Goal: Book appointment/travel/reservation

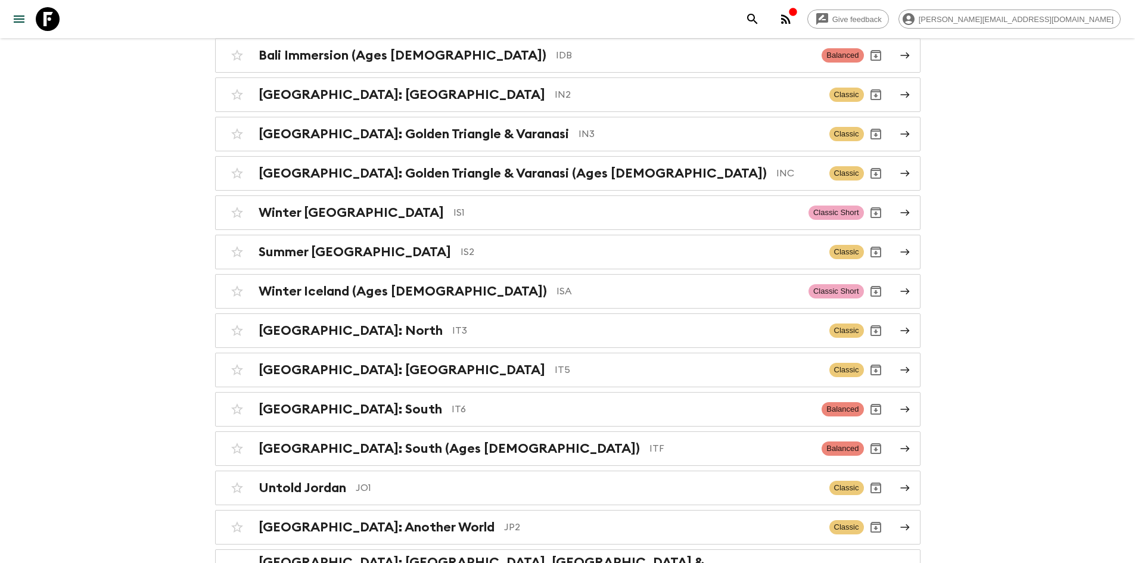
scroll to position [2388, 0]
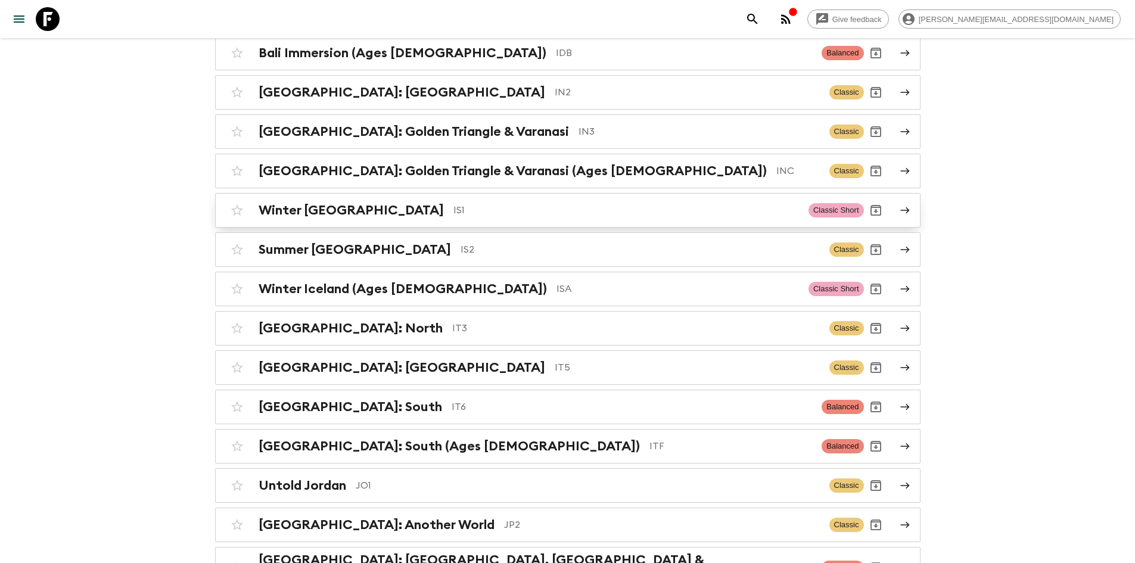
click at [358, 209] on div "Winter Iceland IS1" at bounding box center [529, 210] width 540 height 15
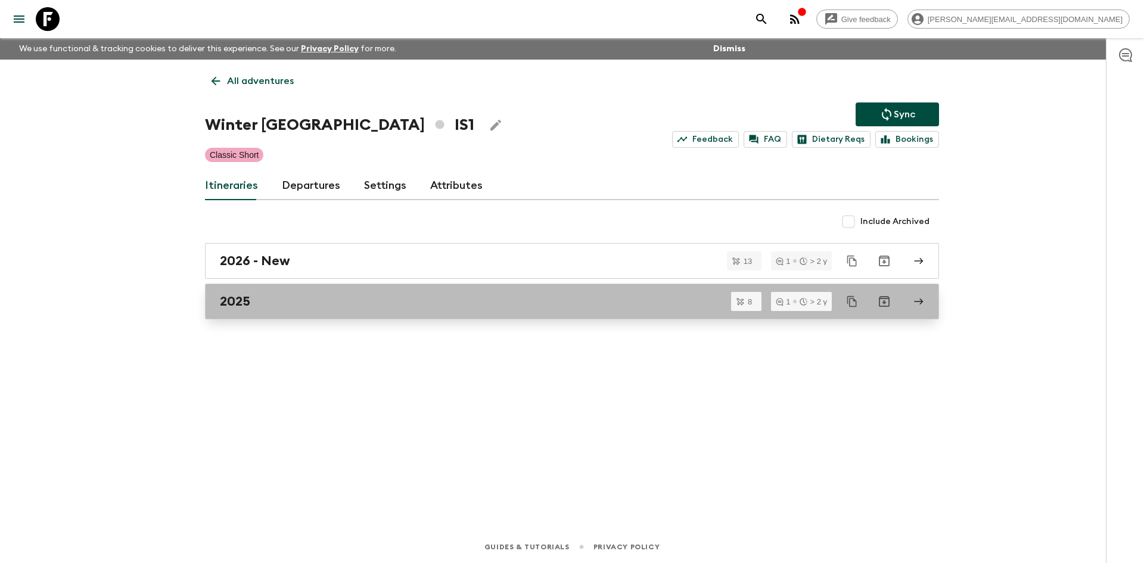
click at [262, 305] on div "2025" at bounding box center [561, 301] width 682 height 15
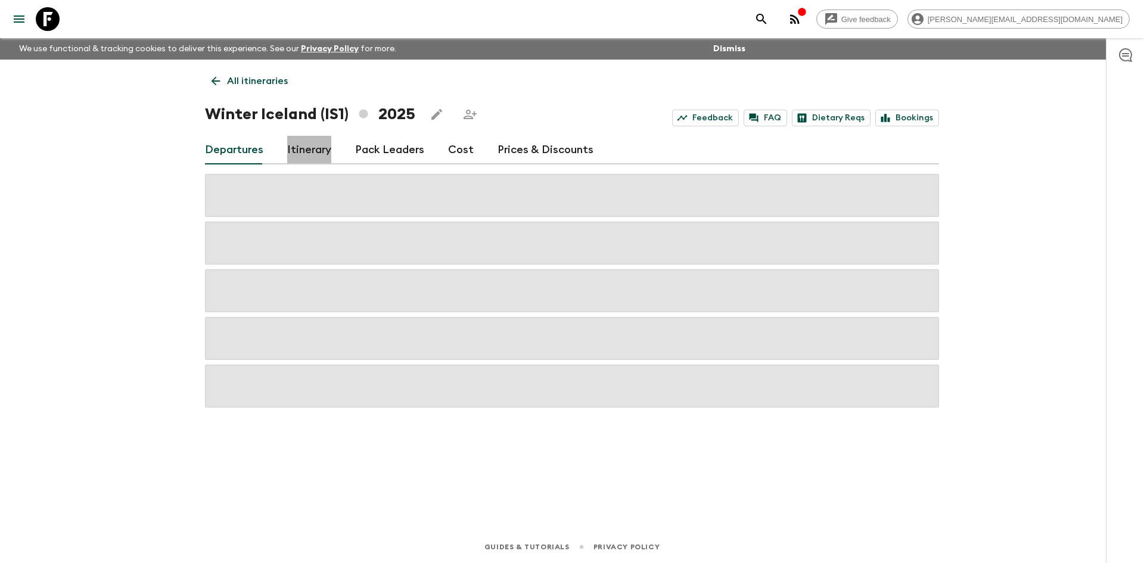
click at [307, 149] on link "Itinerary" at bounding box center [309, 150] width 44 height 29
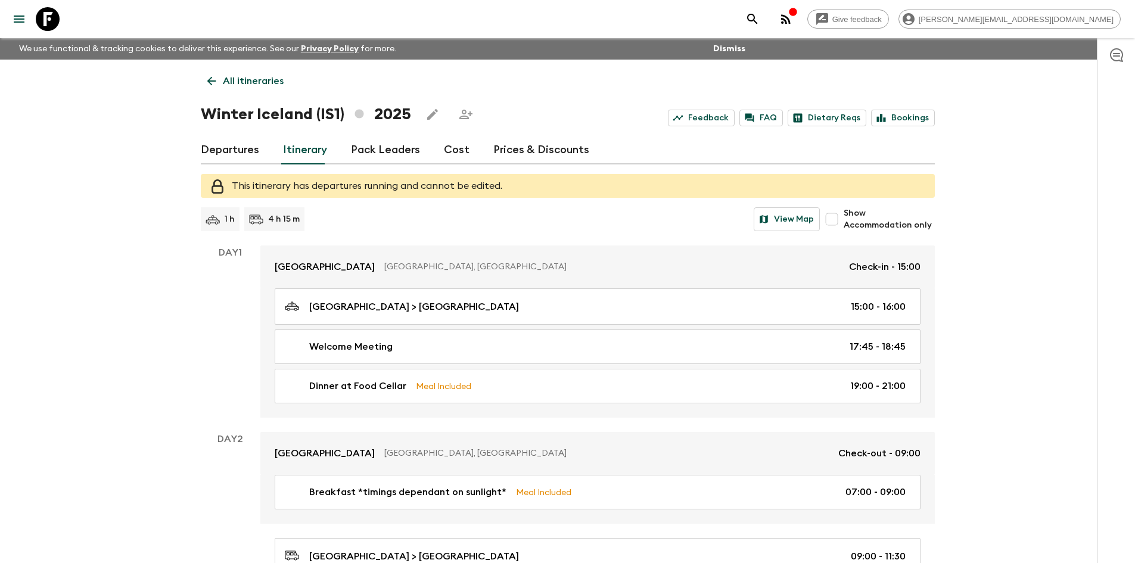
click at [836, 218] on input "Show Accommodation only" at bounding box center [832, 219] width 24 height 24
checkbox input "true"
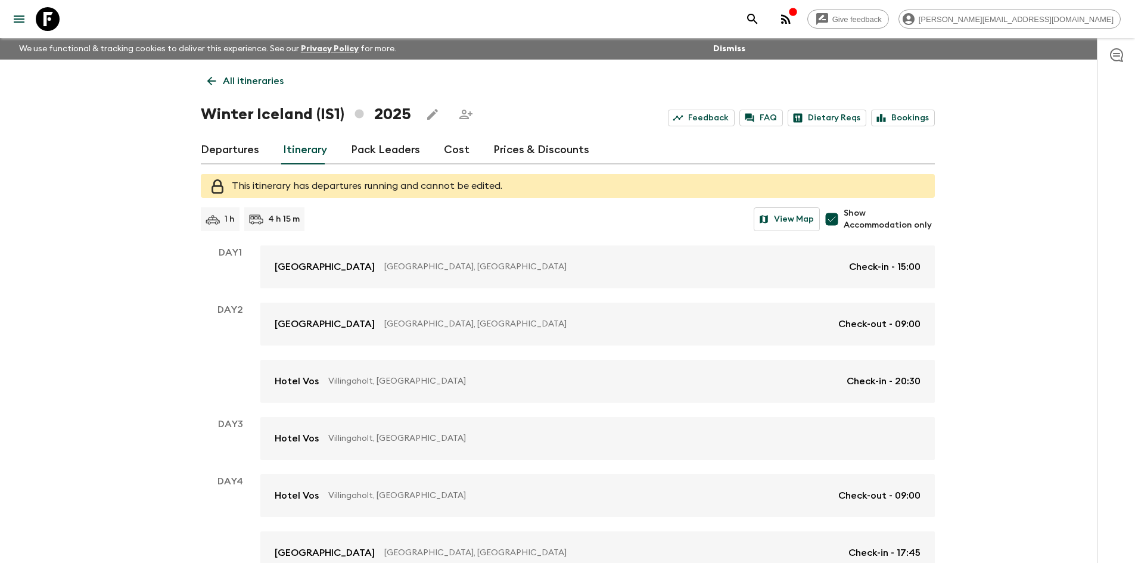
click at [236, 147] on link "Departures" at bounding box center [230, 150] width 58 height 29
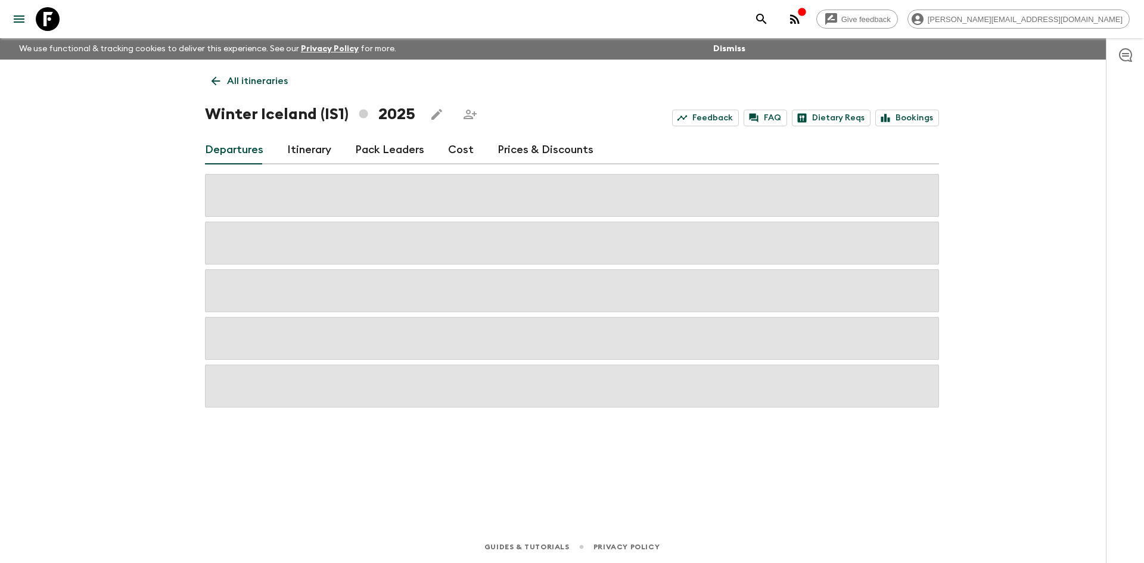
drag, startPoint x: 322, startPoint y: 323, endPoint x: 315, endPoint y: 231, distance: 92.0
click at [315, 231] on div at bounding box center [572, 291] width 734 height 234
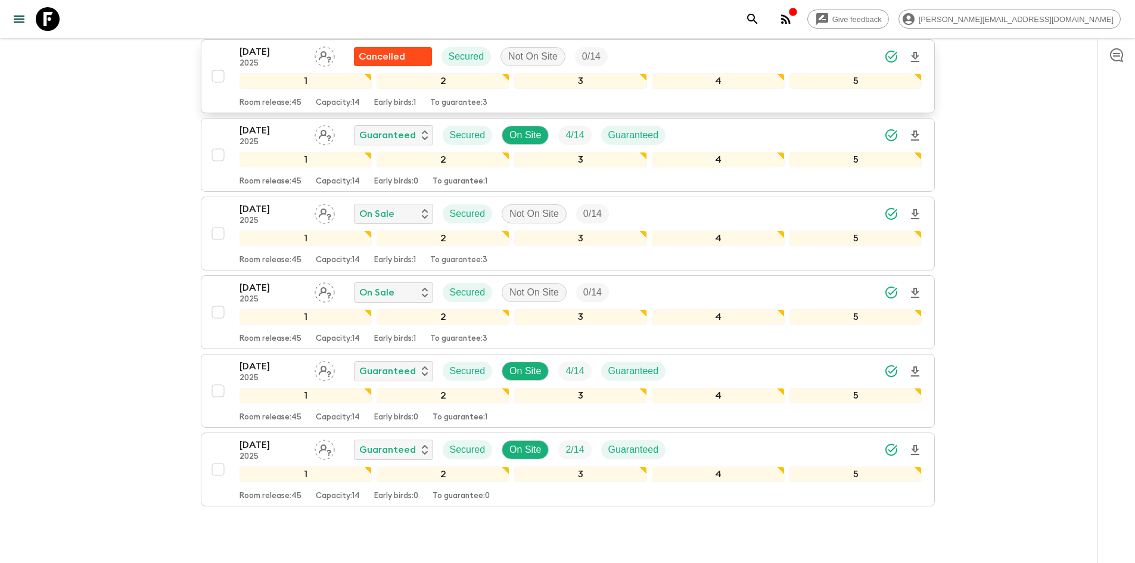
scroll to position [153, 0]
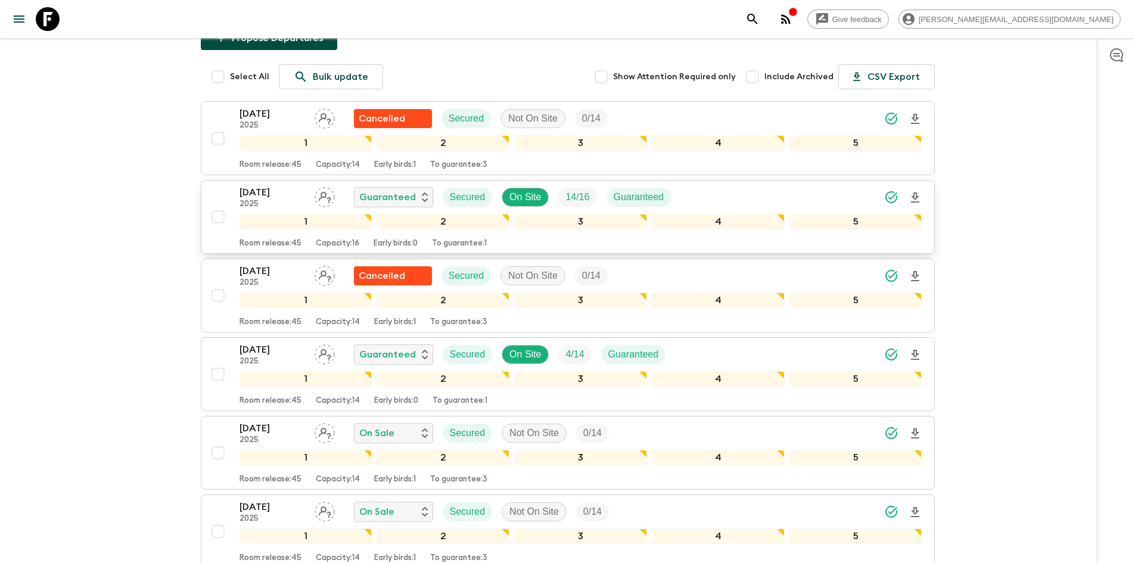
click at [276, 196] on p "[DATE]" at bounding box center [273, 192] width 66 height 14
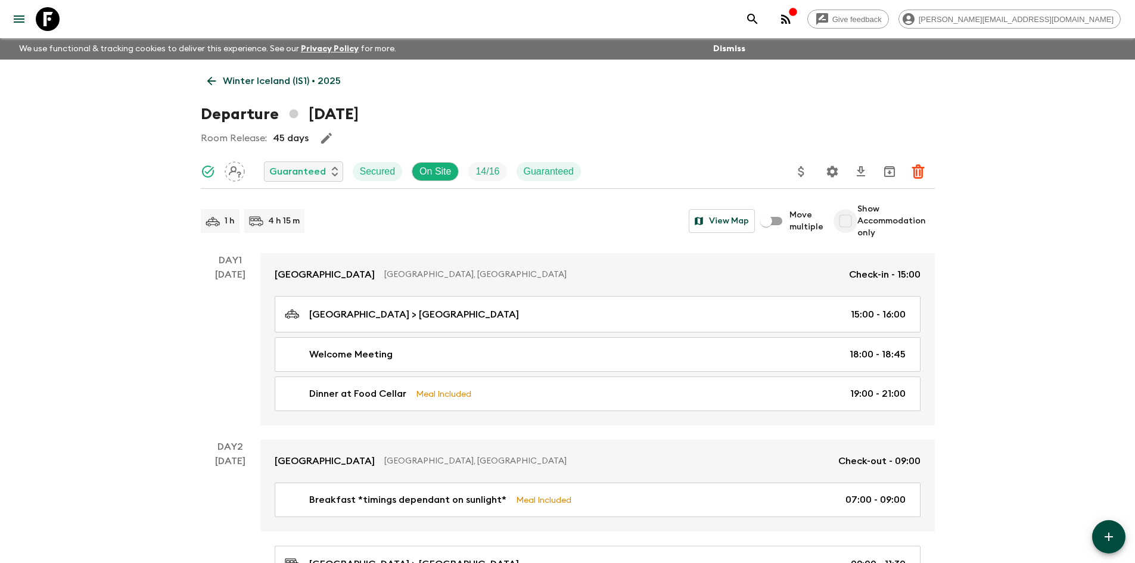
click at [848, 218] on input "Show Accommodation only" at bounding box center [846, 221] width 24 height 24
checkbox input "true"
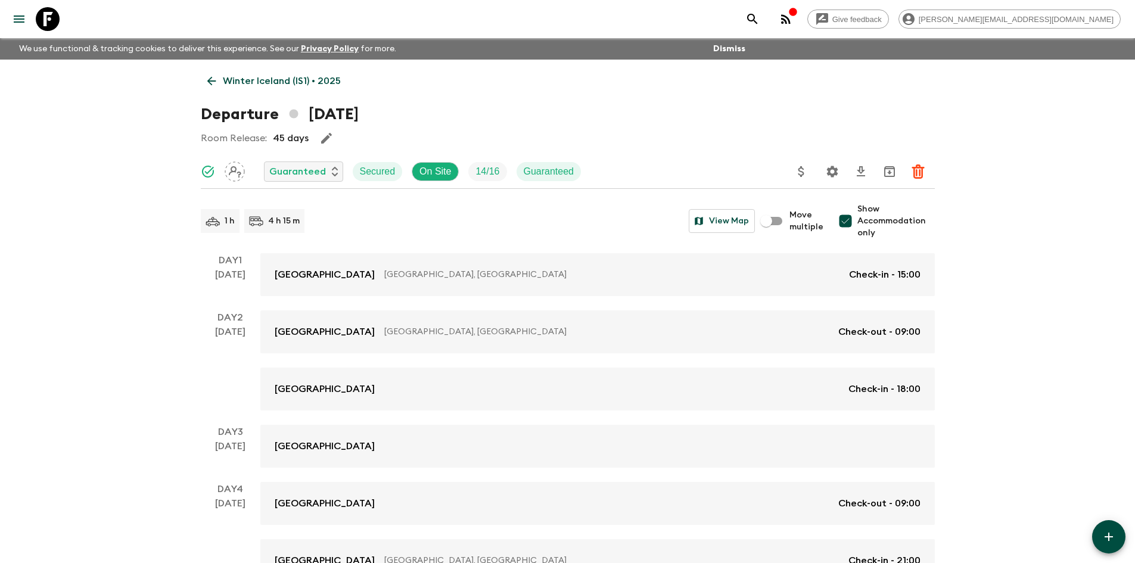
click at [210, 77] on icon at bounding box center [211, 80] width 13 height 13
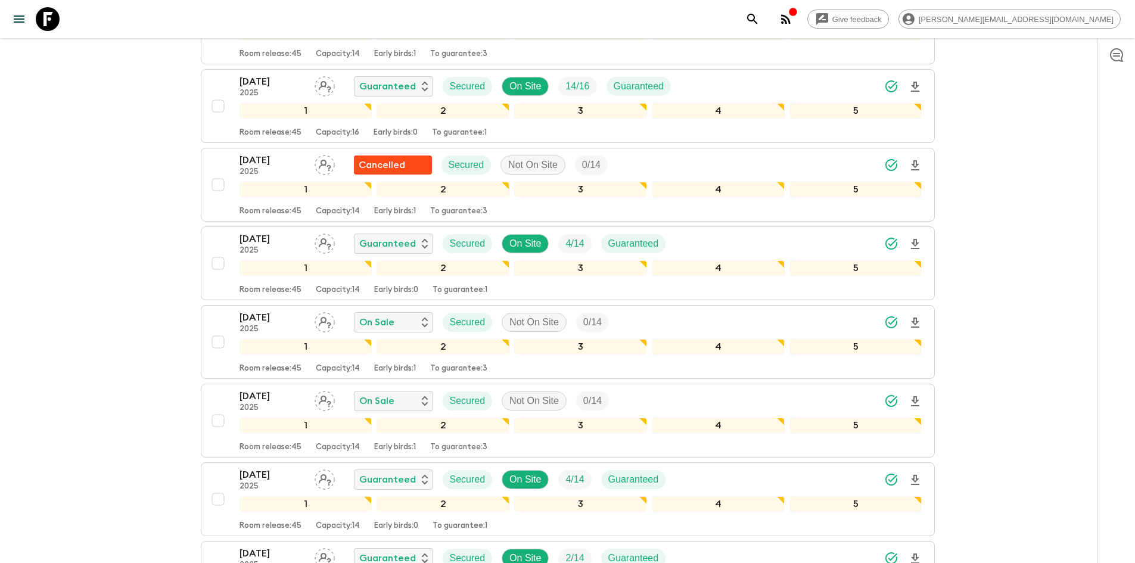
scroll to position [265, 0]
click at [282, 314] on p "[DATE]" at bounding box center [273, 316] width 66 height 14
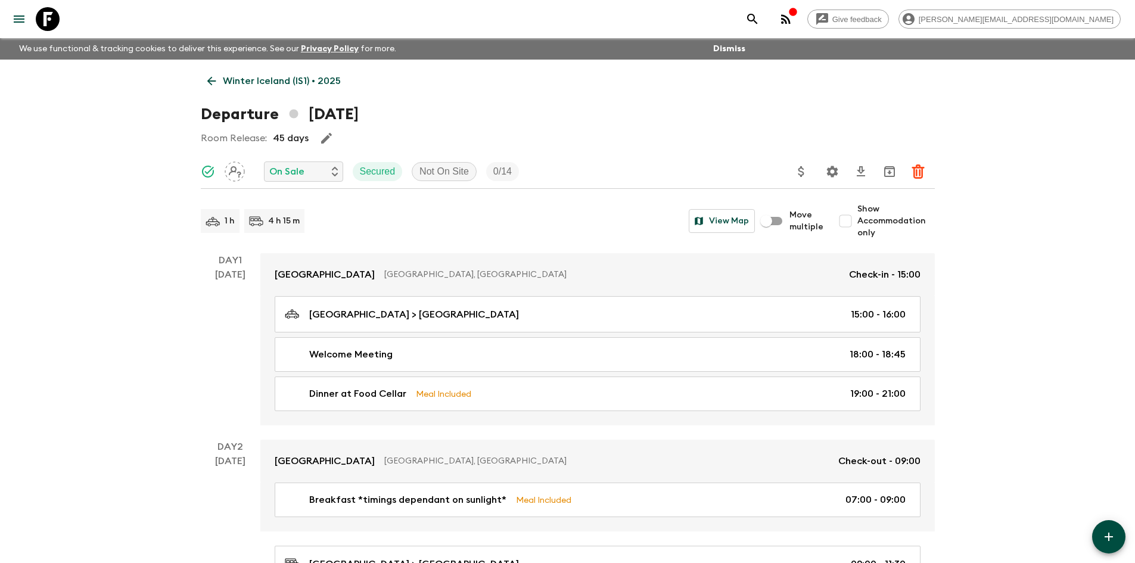
click at [846, 223] on input "Show Accommodation only" at bounding box center [846, 221] width 24 height 24
checkbox input "true"
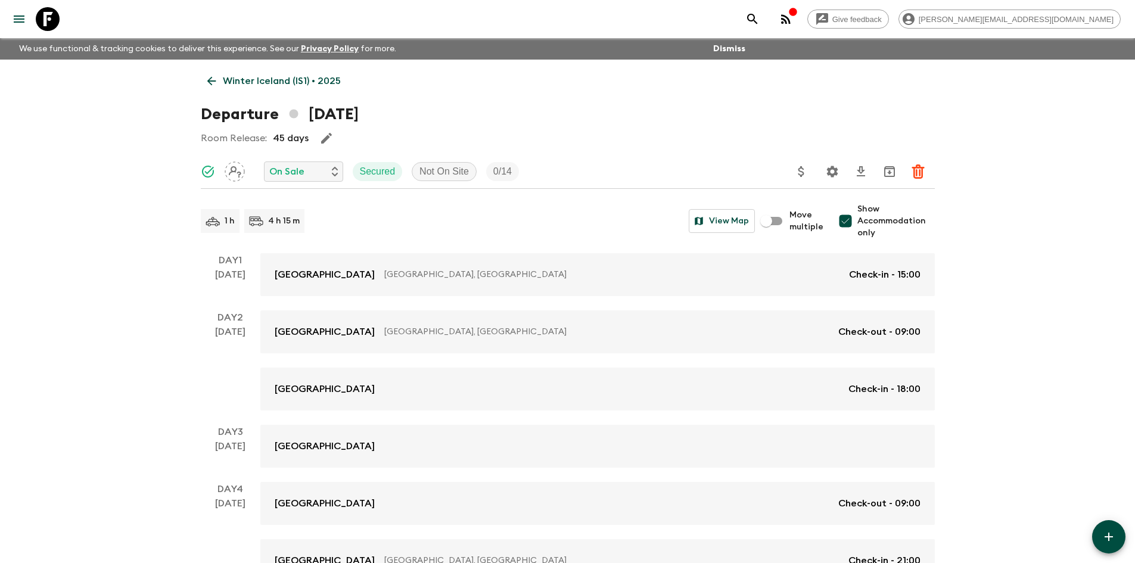
click at [207, 90] on link "Winter Iceland (IS1) • 2025" at bounding box center [274, 81] width 147 height 24
